Goal: Task Accomplishment & Management: Manage account settings

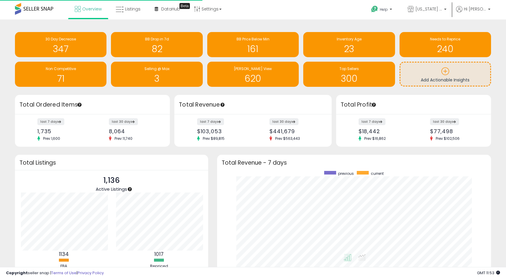
scroll to position [113, 262]
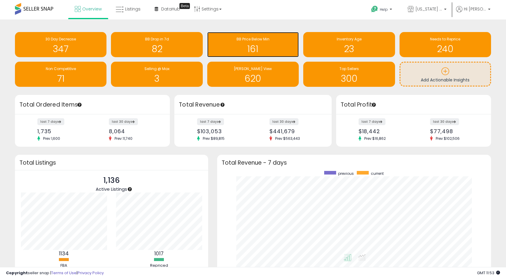
click at [270, 42] on div "BB Price Below Min" at bounding box center [252, 39] width 85 height 6
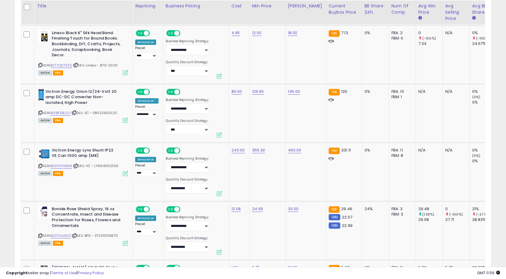
scroll to position [1575, 0]
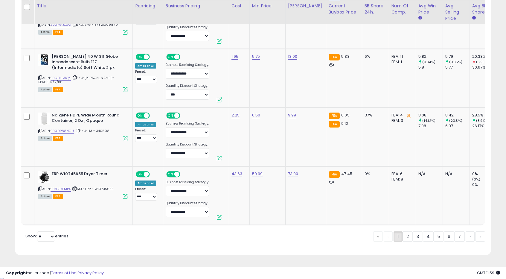
click at [50, 239] on select "** **" at bounding box center [46, 236] width 18 height 10
select select "**"
click at [38, 233] on select "** **" at bounding box center [46, 236] width 18 height 10
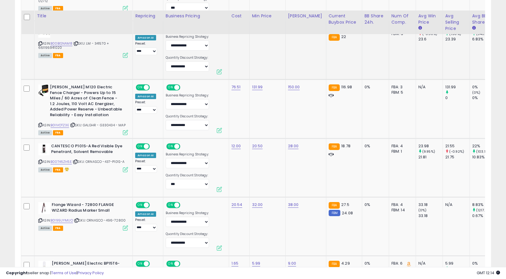
scroll to position [610, 0]
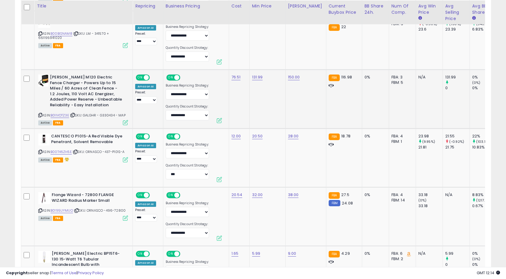
click at [259, 120] on td "131.99" at bounding box center [267, 99] width 36 height 59
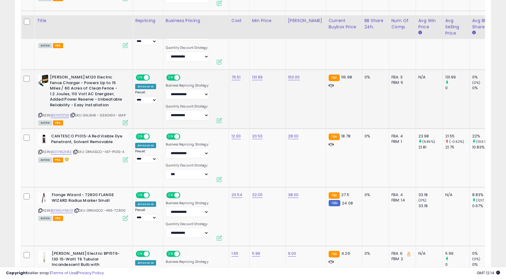
scroll to position [640, 0]
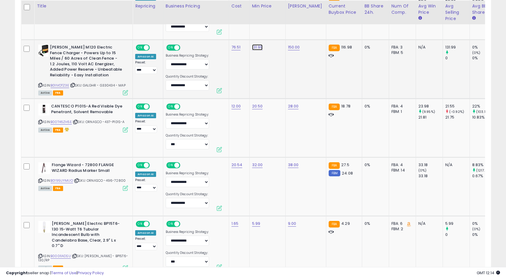
click at [256, 47] on link "131.99" at bounding box center [257, 47] width 11 height 6
click at [216, 28] on input "******" at bounding box center [237, 32] width 53 height 10
type input "***"
click button "submit" at bounding box center [272, 31] width 10 height 9
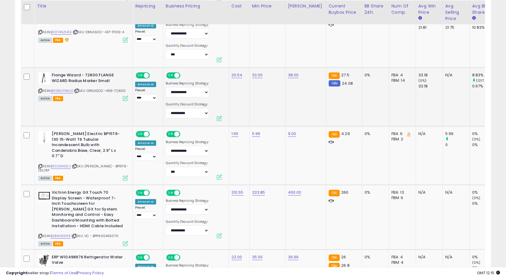
scroll to position [760, 0]
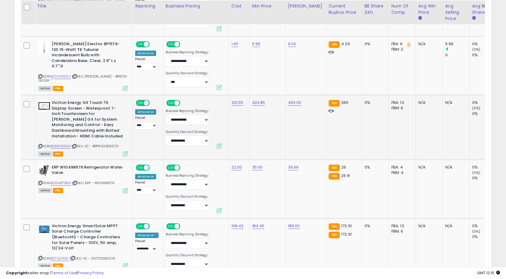
click at [265, 118] on td "323.85" at bounding box center [267, 127] width 36 height 65
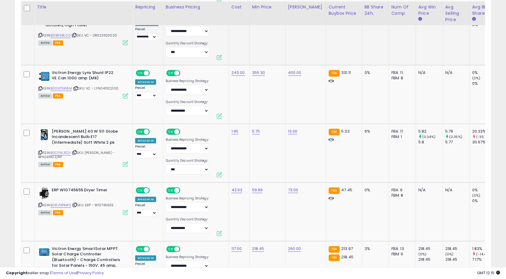
scroll to position [1208, 0]
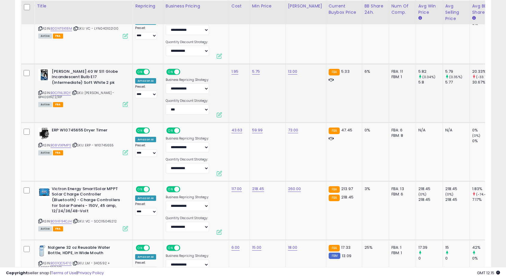
click at [265, 111] on td "5.75" at bounding box center [267, 93] width 36 height 59
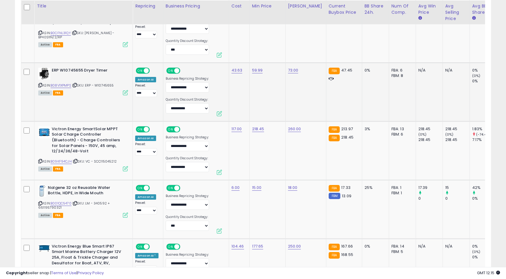
click at [269, 107] on td "59.99" at bounding box center [267, 91] width 36 height 59
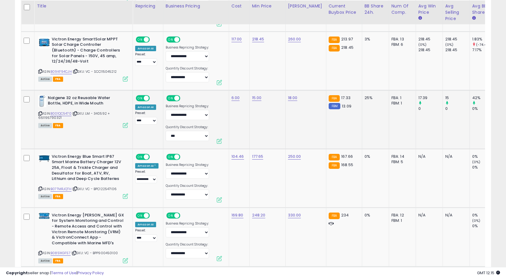
click at [274, 109] on td "15.00" at bounding box center [267, 119] width 36 height 59
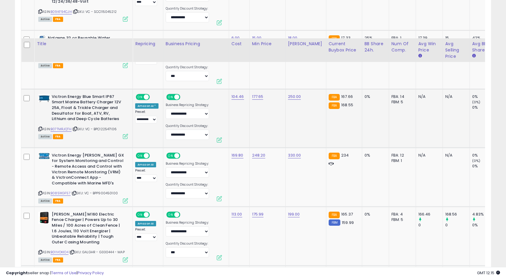
scroll to position [1477, 0]
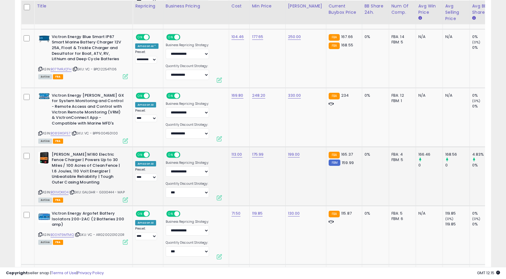
drag, startPoint x: 264, startPoint y: 152, endPoint x: 260, endPoint y: 152, distance: 3.3
click at [263, 152] on div "175.99" at bounding box center [266, 154] width 29 height 5
click at [256, 152] on link "175.99" at bounding box center [258, 154] width 12 height 6
click at [218, 138] on input "******" at bounding box center [238, 138] width 53 height 10
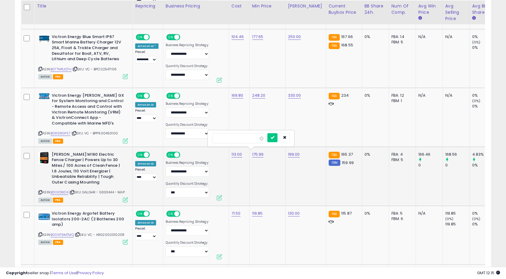
type input "***"
click button "submit" at bounding box center [272, 137] width 10 height 9
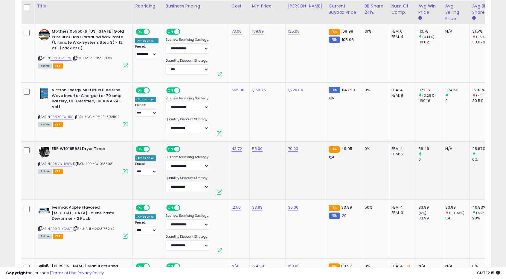
scroll to position [1836, 0]
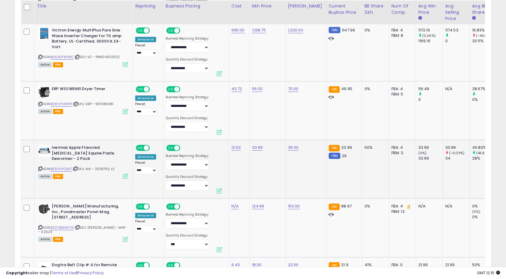
click at [264, 159] on td "33.99" at bounding box center [267, 169] width 36 height 59
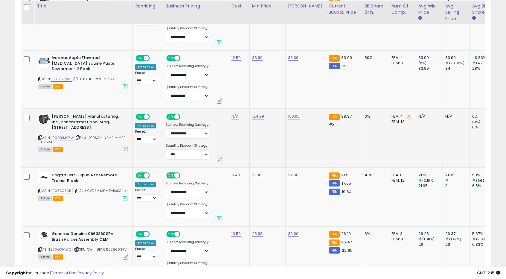
click at [264, 159] on td "124.99" at bounding box center [267, 138] width 36 height 59
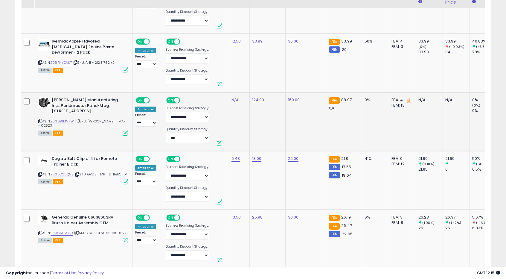
scroll to position [1955, 0]
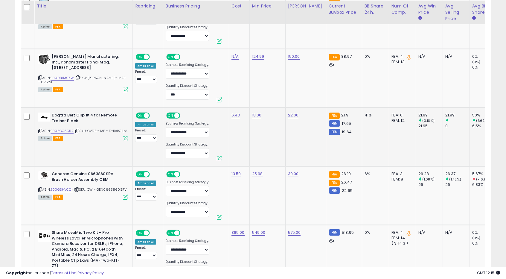
click at [265, 157] on td "18.00" at bounding box center [267, 136] width 36 height 59
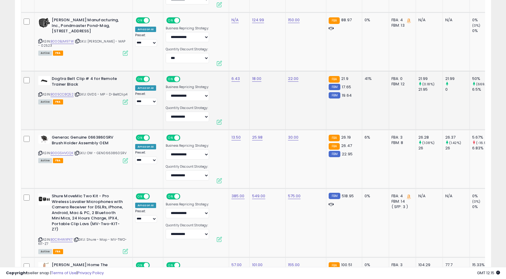
scroll to position [2075, 0]
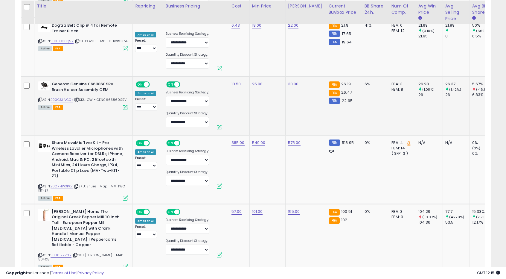
click at [260, 116] on td "25.98" at bounding box center [267, 105] width 36 height 59
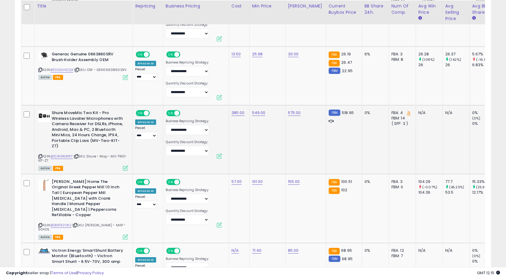
click at [257, 128] on td "549.00" at bounding box center [267, 139] width 36 height 69
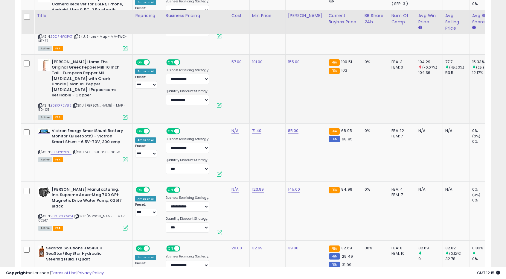
scroll to position [2284, 0]
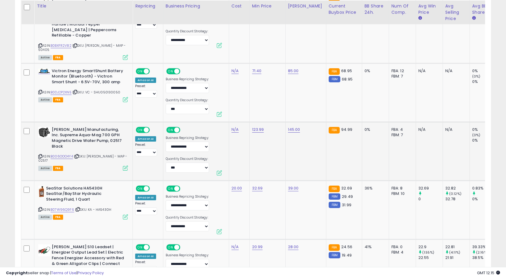
click at [268, 147] on td "123.99" at bounding box center [267, 151] width 36 height 59
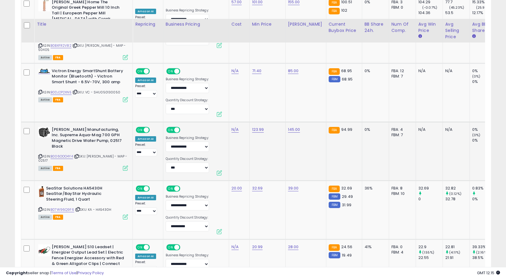
scroll to position [2344, 0]
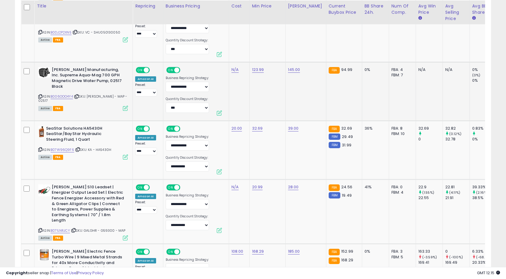
click at [268, 147] on td "32.69" at bounding box center [267, 149] width 36 height 59
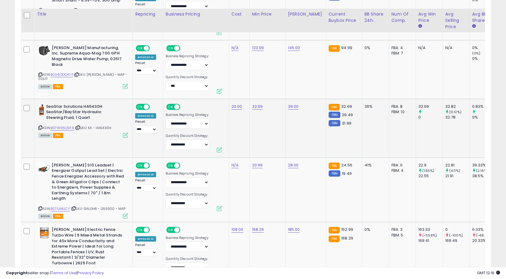
scroll to position [2374, 0]
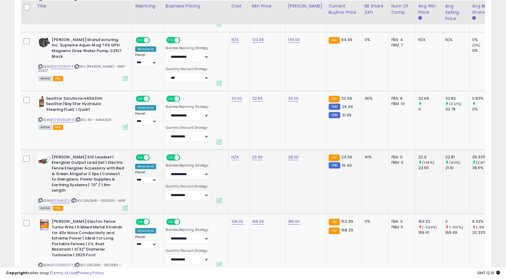
click at [264, 159] on td "20.99" at bounding box center [267, 181] width 36 height 65
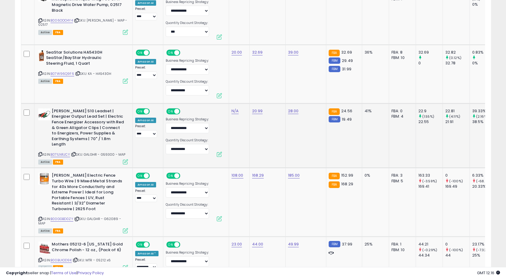
scroll to position [2434, 0]
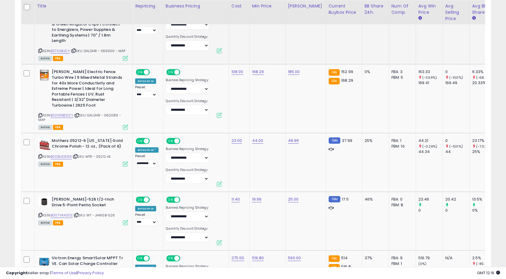
click at [264, 159] on td "44.00" at bounding box center [267, 162] width 36 height 59
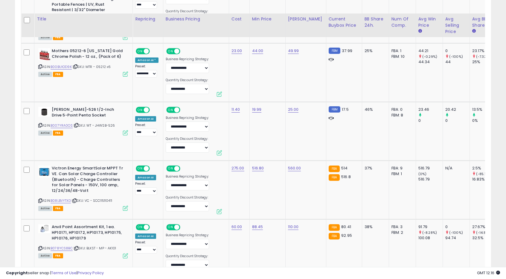
scroll to position [2673, 0]
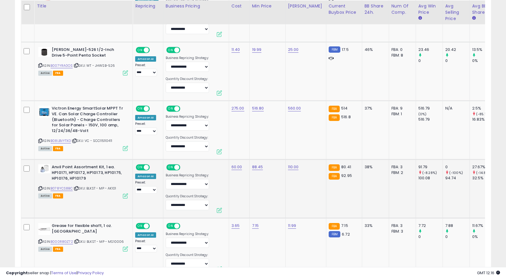
click at [246, 165] on td "60.00" at bounding box center [239, 188] width 21 height 59
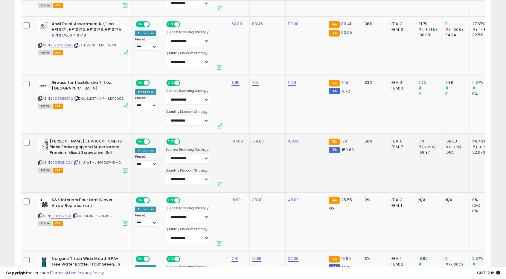
scroll to position [2822, 0]
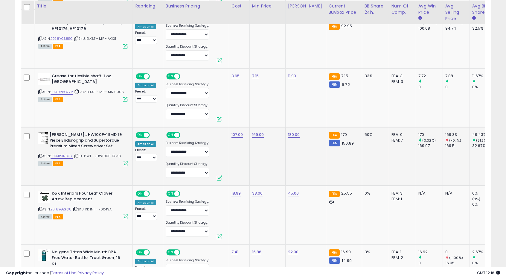
click at [260, 155] on td "169.00" at bounding box center [267, 156] width 36 height 59
click at [266, 138] on td "169.00" at bounding box center [267, 156] width 36 height 59
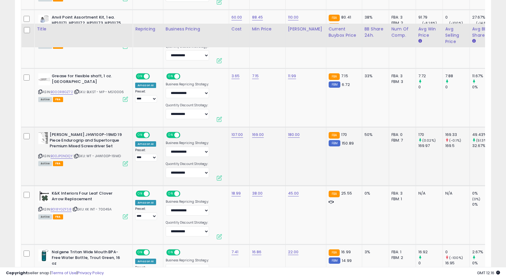
scroll to position [2852, 0]
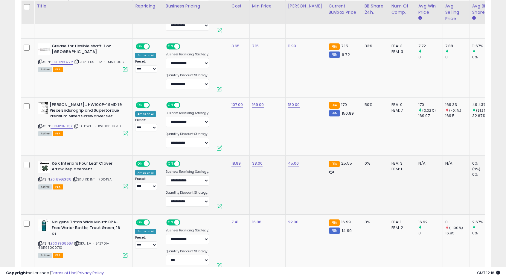
click at [255, 156] on td "38.00" at bounding box center [267, 185] width 36 height 59
click at [257, 117] on td "169.00" at bounding box center [267, 126] width 36 height 59
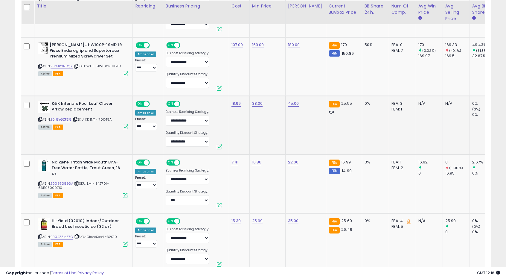
click at [265, 112] on td "38.00" at bounding box center [267, 125] width 36 height 59
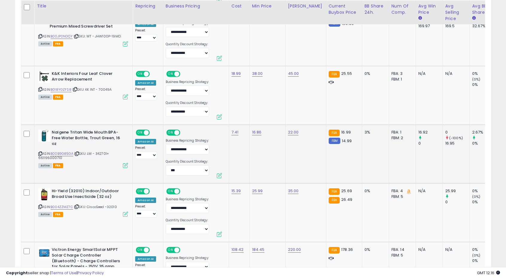
click at [263, 134] on td "16.86" at bounding box center [267, 154] width 36 height 59
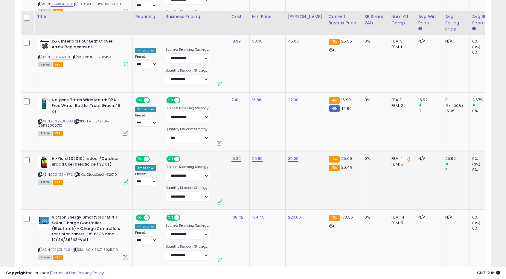
scroll to position [3002, 0]
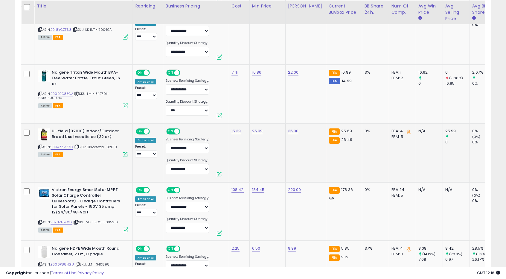
click at [265, 126] on td "25.99" at bounding box center [267, 152] width 36 height 59
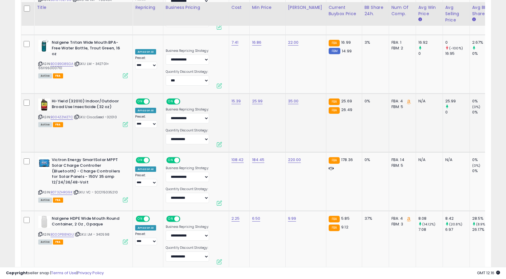
scroll to position [3058, 0]
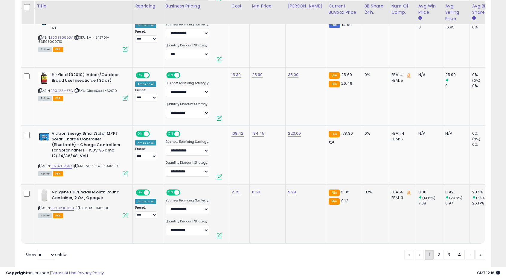
click at [267, 184] on td "6.50" at bounding box center [267, 213] width 36 height 59
click at [439, 249] on link "2" at bounding box center [438, 254] width 10 height 10
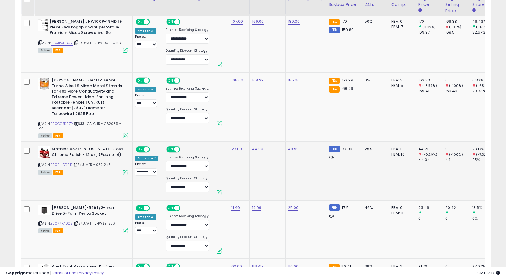
scroll to position [316, 0]
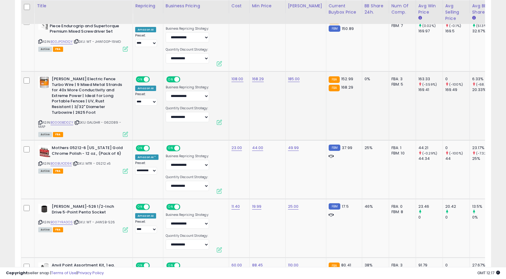
click at [257, 112] on td "168.29" at bounding box center [267, 105] width 36 height 69
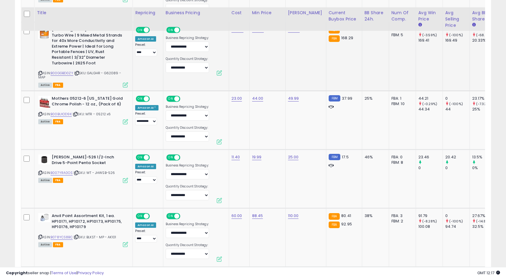
scroll to position [375, 0]
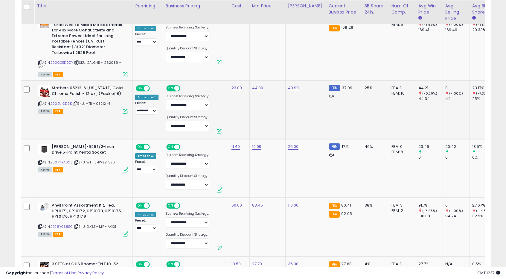
click at [256, 113] on td "44.00" at bounding box center [267, 109] width 36 height 59
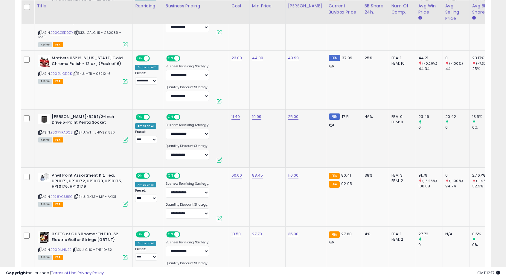
click at [256, 133] on td "19.99" at bounding box center [267, 138] width 36 height 59
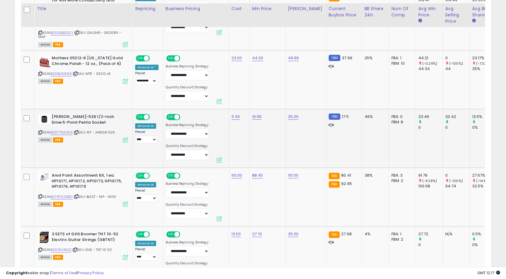
scroll to position [465, 0]
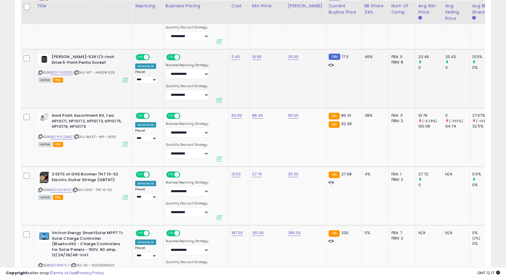
click at [256, 133] on td "88.45" at bounding box center [267, 137] width 36 height 59
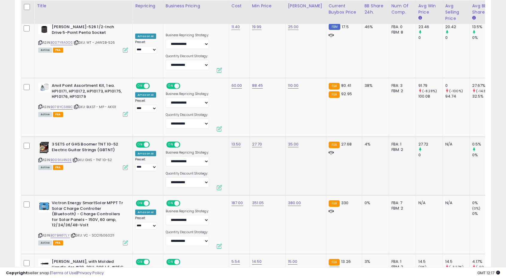
click at [258, 144] on td "27.70" at bounding box center [267, 166] width 36 height 59
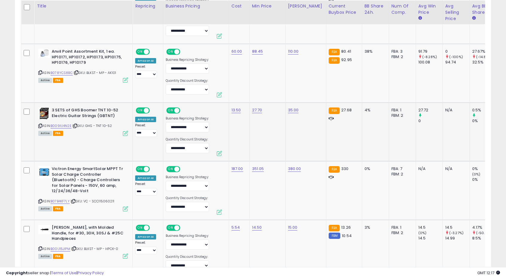
scroll to position [555, 0]
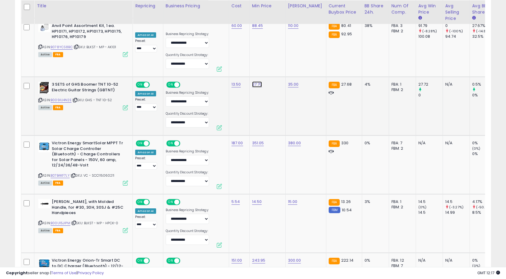
click at [256, 81] on link "27.70" at bounding box center [257, 84] width 10 height 6
drag, startPoint x: 220, startPoint y: 64, endPoint x: 239, endPoint y: 64, distance: 18.8
click at [239, 64] on input "*****" at bounding box center [237, 64] width 53 height 10
type input "*****"
click button "submit" at bounding box center [271, 63] width 10 height 9
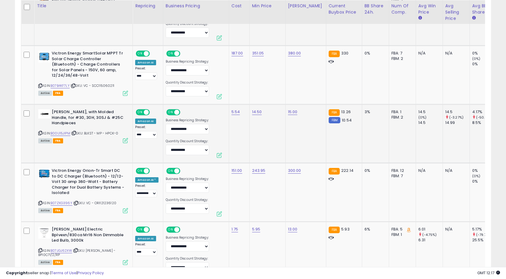
click at [245, 127] on td "5.54" at bounding box center [239, 133] width 21 height 59
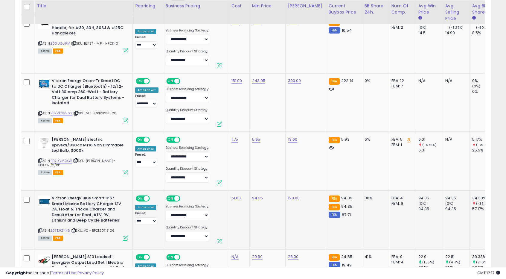
scroll to position [794, 0]
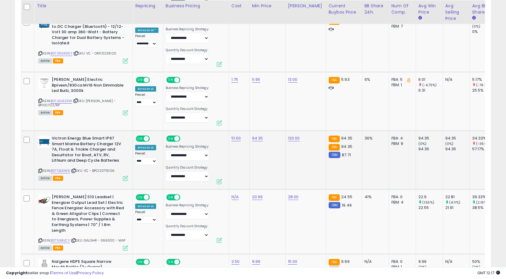
click at [255, 145] on td "94.35" at bounding box center [267, 160] width 36 height 59
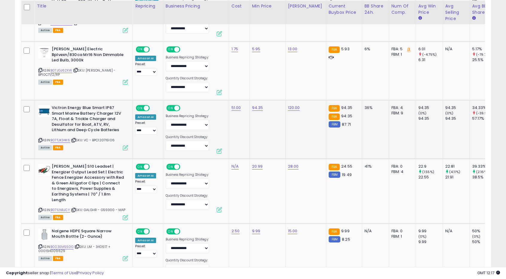
scroll to position [854, 0]
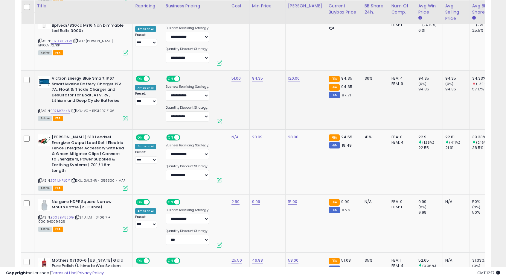
click at [255, 145] on td "20.99" at bounding box center [267, 161] width 36 height 65
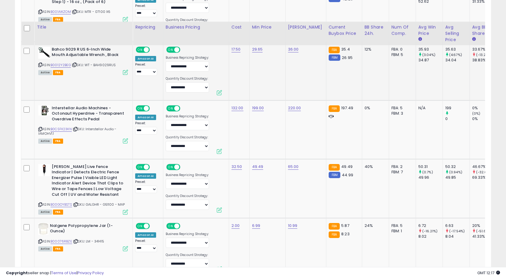
scroll to position [1153, 0]
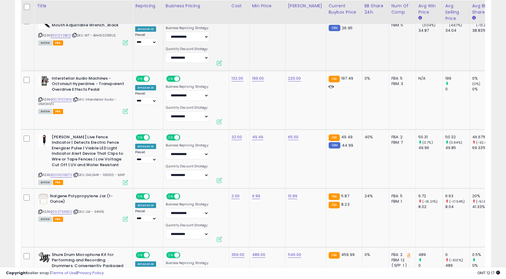
click at [254, 103] on td "199.00" at bounding box center [267, 100] width 36 height 59
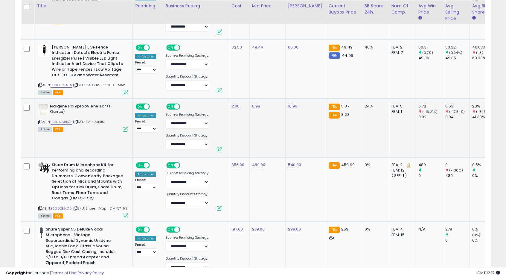
click at [252, 126] on td "6.99" at bounding box center [267, 127] width 36 height 59
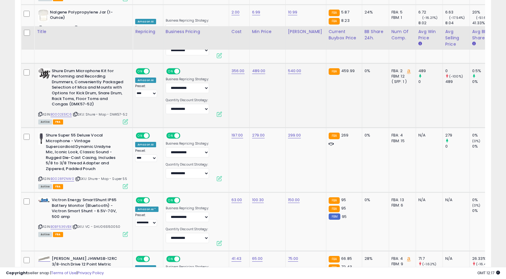
scroll to position [1362, 0]
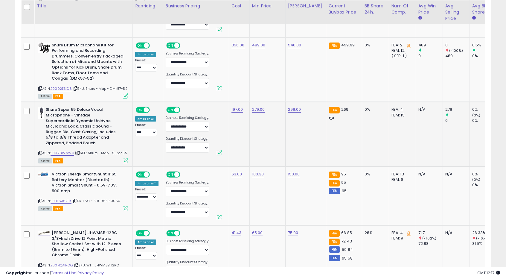
click at [271, 137] on td "279.00" at bounding box center [267, 134] width 36 height 65
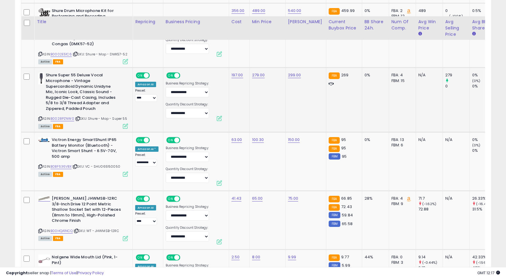
scroll to position [1422, 0]
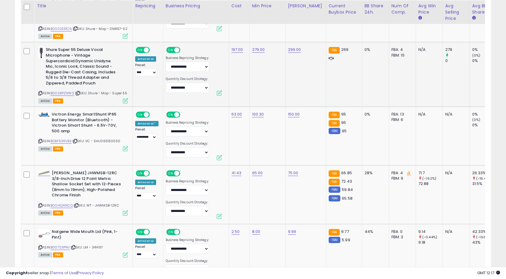
click at [271, 137] on td "100.30" at bounding box center [267, 136] width 36 height 59
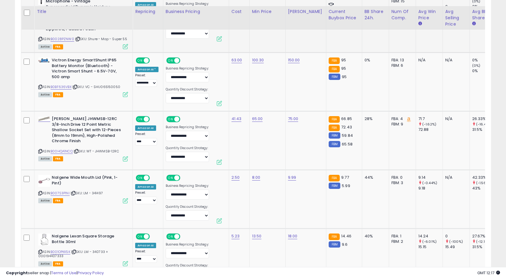
scroll to position [1481, 0]
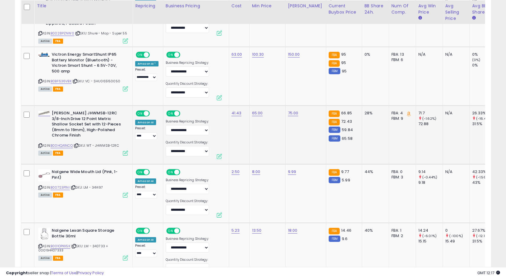
click at [257, 141] on td "65.00" at bounding box center [267, 135] width 36 height 59
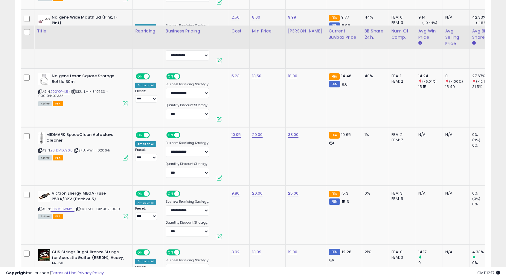
scroll to position [1661, 0]
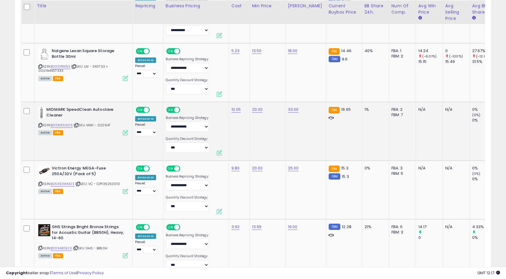
click at [269, 141] on td "20.00" at bounding box center [267, 131] width 36 height 59
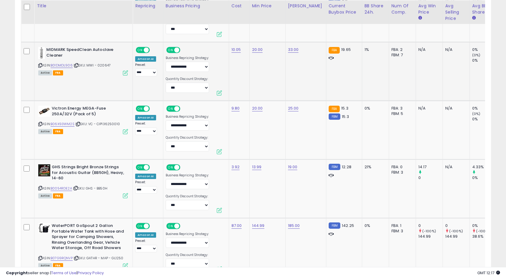
click at [269, 141] on td "20.00" at bounding box center [267, 130] width 36 height 59
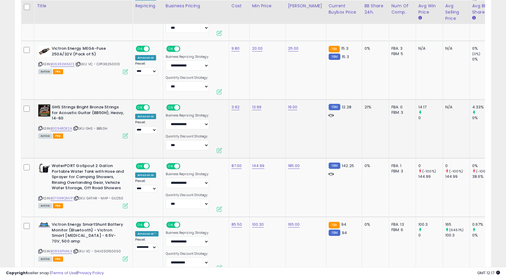
click at [269, 141] on td "13.99" at bounding box center [267, 129] width 36 height 59
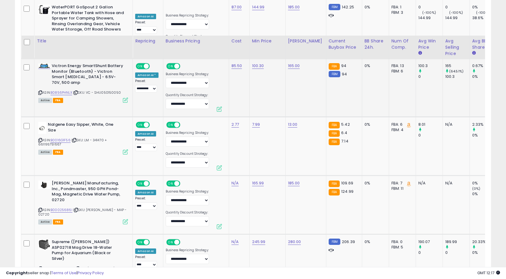
scroll to position [1990, 0]
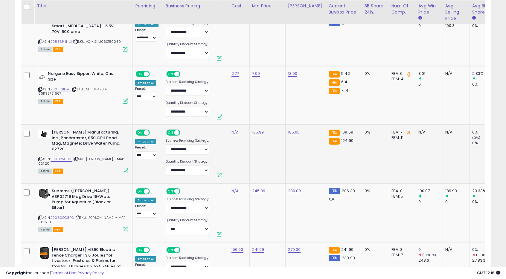
click at [268, 143] on td "165.99" at bounding box center [267, 154] width 36 height 59
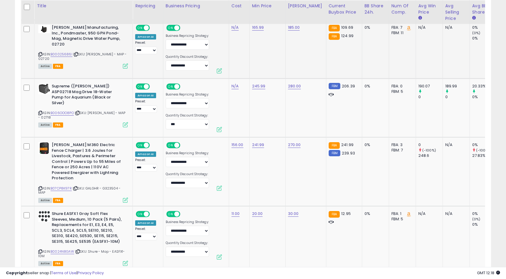
scroll to position [2109, 0]
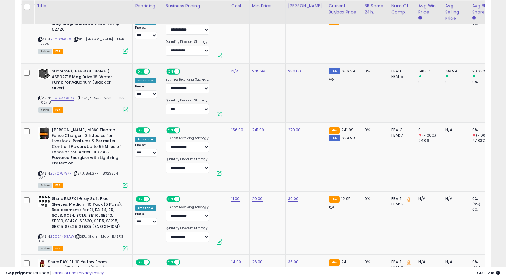
click at [269, 107] on td "245.99" at bounding box center [267, 93] width 36 height 59
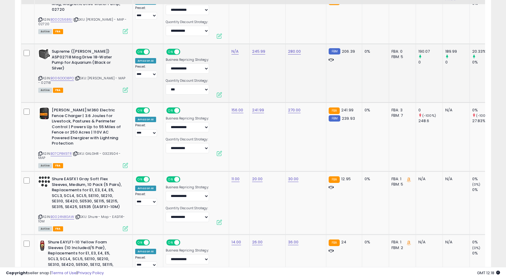
scroll to position [2139, 0]
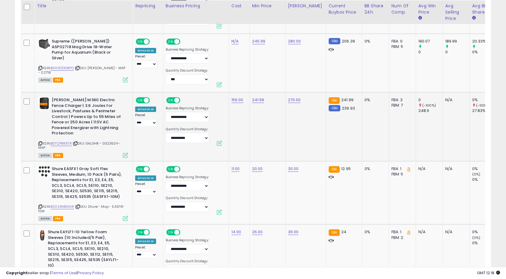
click at [257, 128] on td "241.99" at bounding box center [267, 126] width 36 height 69
click at [261, 97] on link "241.99" at bounding box center [258, 100] width 12 height 6
click at [255, 97] on link "241.99" at bounding box center [258, 100] width 12 height 6
click at [252, 97] on link "241.99" at bounding box center [258, 100] width 12 height 6
click at [252, 80] on input "******" at bounding box center [278, 84] width 53 height 10
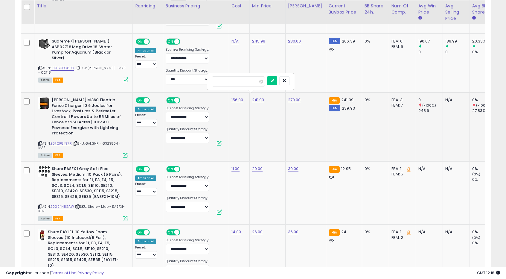
click at [215, 80] on input "******" at bounding box center [238, 81] width 53 height 10
type input "***"
click button "submit" at bounding box center [272, 80] width 10 height 9
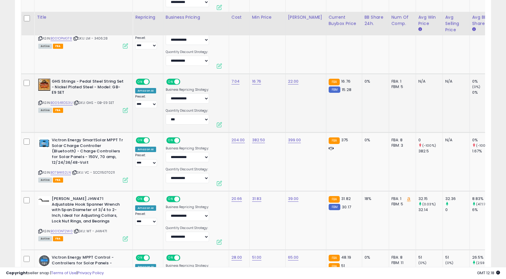
scroll to position [2677, 0]
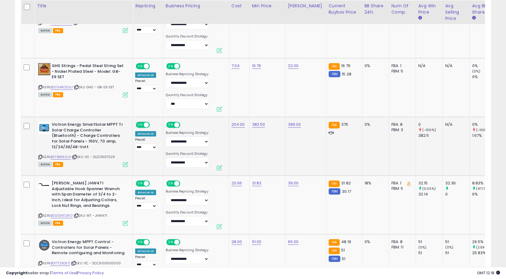
click at [269, 136] on td "382.50" at bounding box center [267, 146] width 36 height 59
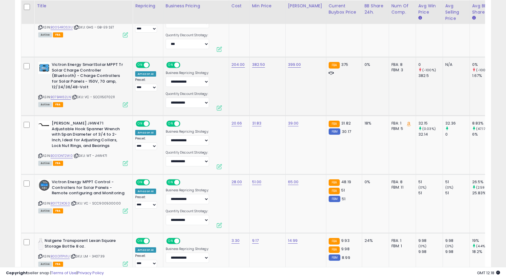
click at [269, 136] on td "31.83" at bounding box center [267, 145] width 36 height 59
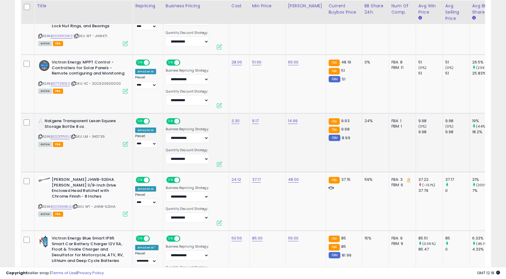
click at [266, 133] on td "9.17" at bounding box center [267, 142] width 36 height 59
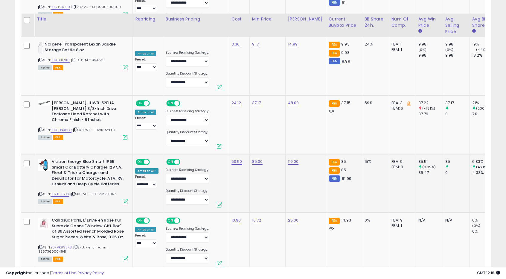
scroll to position [2946, 0]
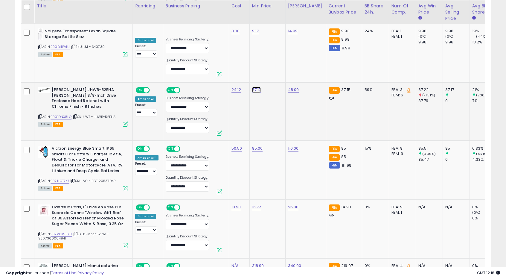
click at [253, 87] on link "37.17" at bounding box center [256, 90] width 9 height 6
drag, startPoint x: 221, startPoint y: 58, endPoint x: 230, endPoint y: 58, distance: 8.1
click at [230, 58] on input "*****" at bounding box center [236, 59] width 53 height 10
type input "*****"
click button "submit" at bounding box center [270, 58] width 10 height 9
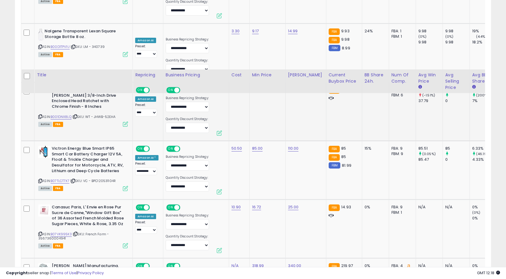
scroll to position [3036, 0]
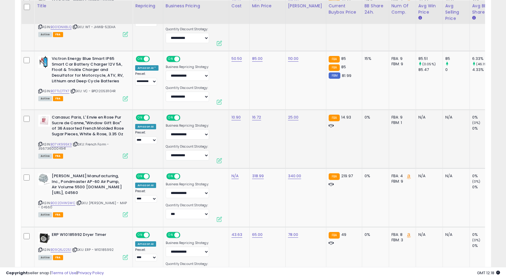
click at [265, 117] on td "16.72" at bounding box center [267, 139] width 36 height 59
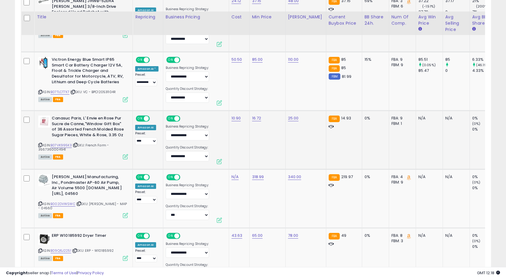
scroll to position [3066, 0]
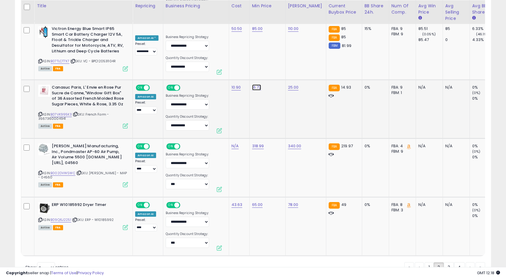
click at [256, 84] on link "16.72" at bounding box center [256, 87] width 9 height 6
click at [216, 56] on input "*****" at bounding box center [236, 56] width 53 height 10
type input "*****"
click button "submit" at bounding box center [271, 55] width 10 height 9
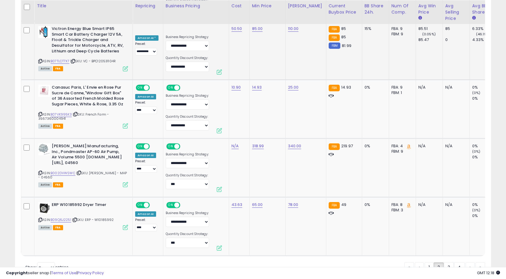
scroll to position [3082, 0]
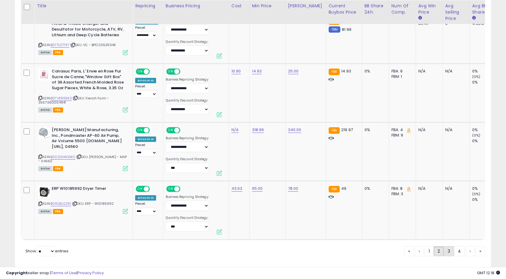
click at [447, 246] on link "3" at bounding box center [449, 251] width 10 height 10
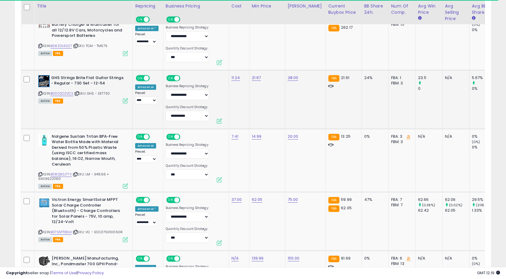
scroll to position [405, 0]
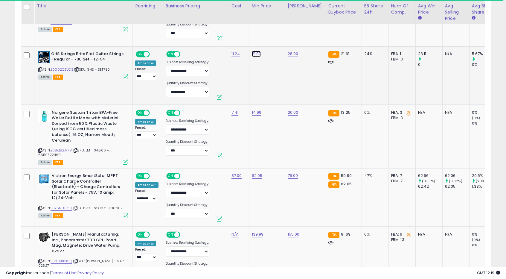
click at [253, 51] on link "21.97" at bounding box center [256, 54] width 9 height 6
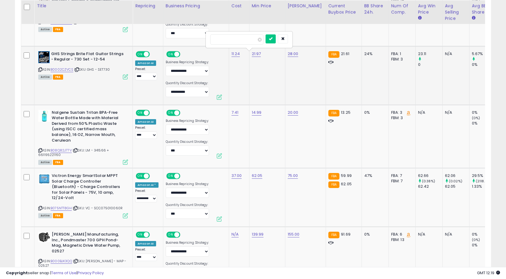
drag, startPoint x: 221, startPoint y: 37, endPoint x: 225, endPoint y: 38, distance: 4.2
click at [225, 38] on input "*****" at bounding box center [236, 39] width 53 height 10
type input "*****"
click button "submit" at bounding box center [270, 38] width 10 height 9
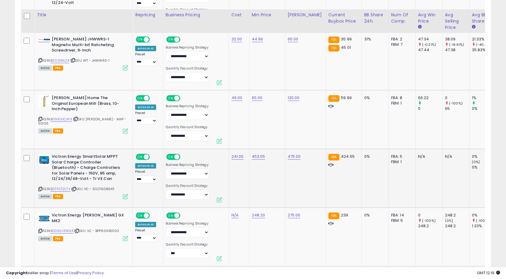
scroll to position [854, 0]
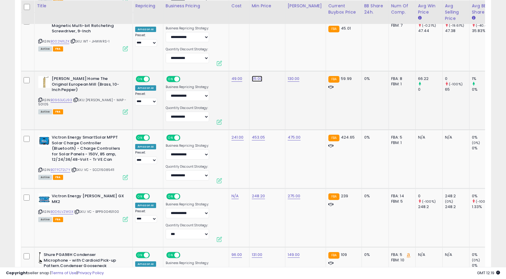
click at [256, 77] on link "65.00" at bounding box center [257, 79] width 11 height 6
click at [285, 62] on icon "button" at bounding box center [284, 63] width 4 height 4
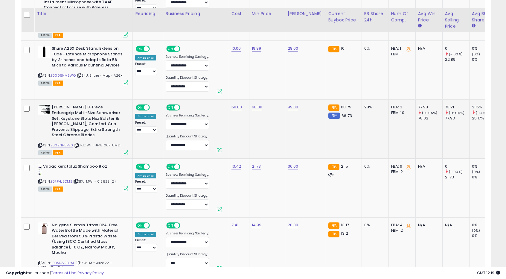
scroll to position [1212, 0]
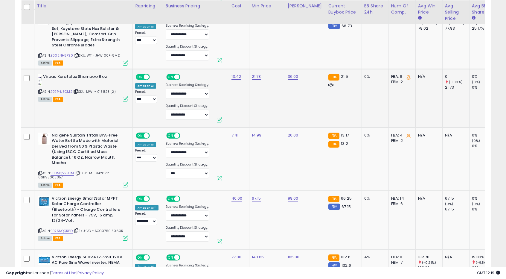
click at [246, 77] on td "13.42" at bounding box center [239, 98] width 20 height 59
click at [253, 74] on link "21.73" at bounding box center [256, 77] width 9 height 6
drag, startPoint x: 220, startPoint y: 58, endPoint x: 227, endPoint y: 58, distance: 7.5
click at [227, 58] on input "*****" at bounding box center [236, 60] width 53 height 10
type input "*****"
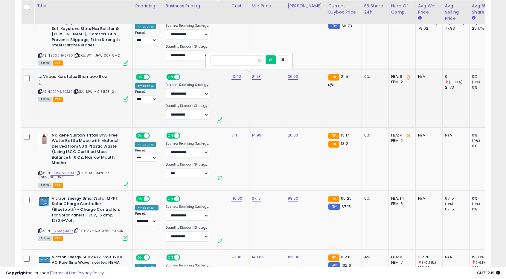
click button "submit" at bounding box center [270, 59] width 10 height 9
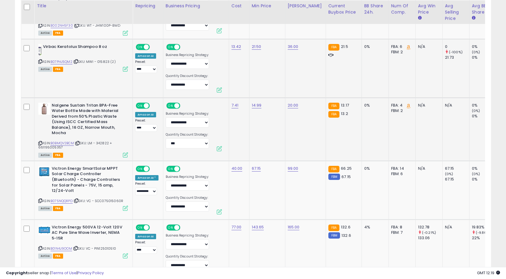
click at [258, 123] on td "14.99" at bounding box center [267, 128] width 36 height 63
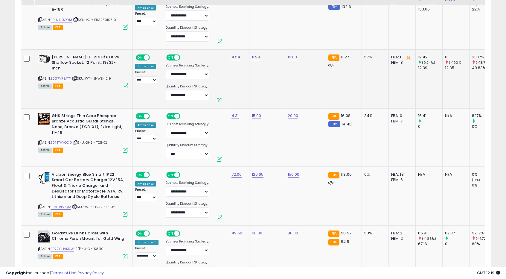
scroll to position [1481, 0]
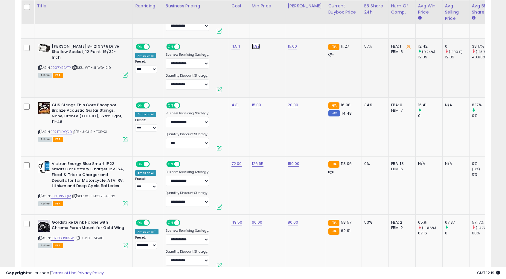
click at [252, 45] on link "11.99" at bounding box center [256, 46] width 8 height 6
drag, startPoint x: 219, startPoint y: 30, endPoint x: 229, endPoint y: 31, distance: 9.6
click at [229, 31] on input "*****" at bounding box center [236, 30] width 53 height 10
type input "*****"
click button "submit" at bounding box center [270, 29] width 10 height 9
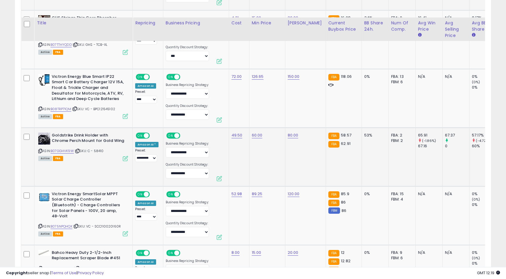
scroll to position [1601, 0]
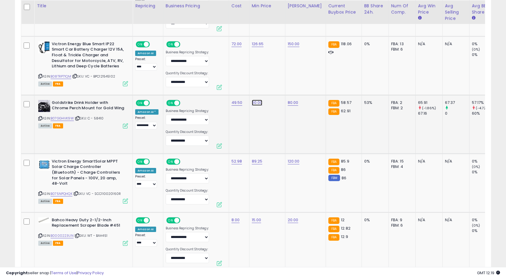
click at [253, 100] on link "60.00" at bounding box center [257, 103] width 11 height 6
click at [221, 82] on input "*****" at bounding box center [237, 86] width 53 height 10
type input "**"
click button "submit" at bounding box center [271, 85] width 10 height 9
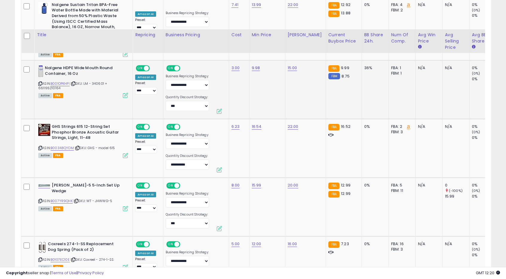
scroll to position [2737, 0]
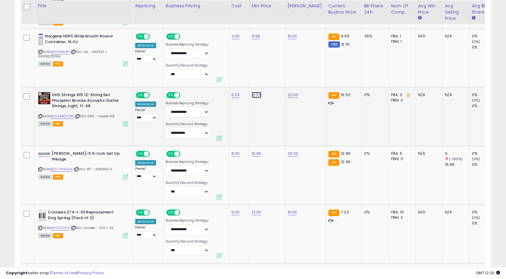
click at [253, 92] on link "16.54" at bounding box center [257, 95] width 10 height 6
drag, startPoint x: 223, startPoint y: 73, endPoint x: 228, endPoint y: 73, distance: 4.8
click at [228, 73] on input "*****" at bounding box center [236, 76] width 53 height 10
type input "*****"
click button "submit" at bounding box center [271, 75] width 10 height 9
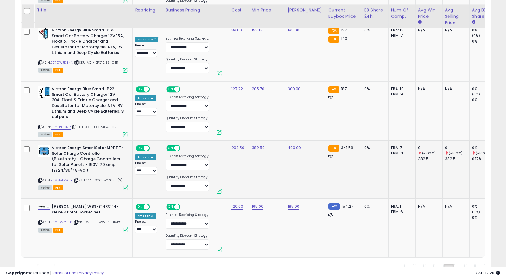
scroll to position [3066, 0]
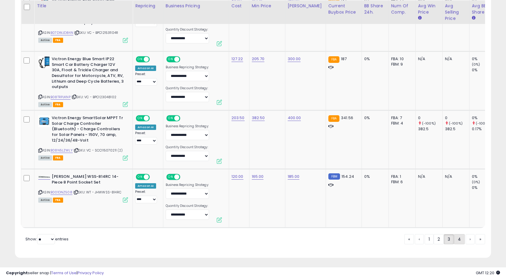
click at [460, 238] on link "4" at bounding box center [459, 239] width 11 height 10
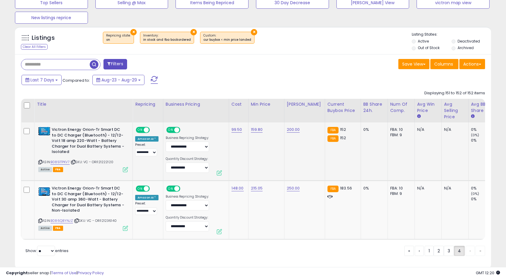
scroll to position [223, 0]
